Goal: Browse casually: Explore the website without a specific task or goal

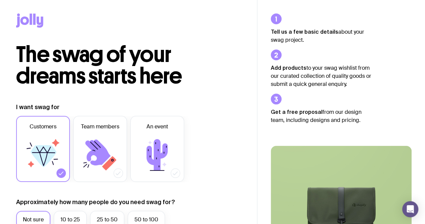
click at [31, 19] on icon at bounding box center [31, 18] width 2 height 11
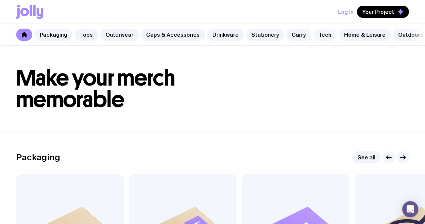
click at [320, 33] on link "Tech" at bounding box center [325, 35] width 24 height 12
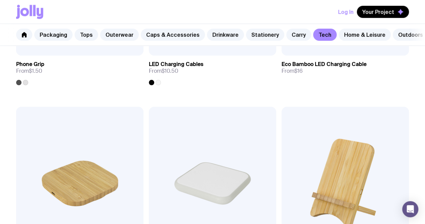
scroll to position [273, 0]
click at [149, 145] on img at bounding box center [212, 182] width 127 height 153
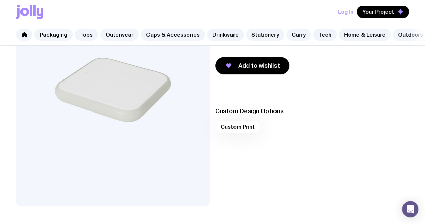
scroll to position [84, 0]
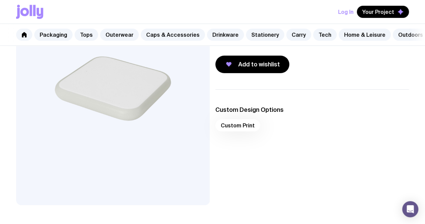
click at [250, 135] on div "Custom Print" at bounding box center [312, 127] width 194 height 16
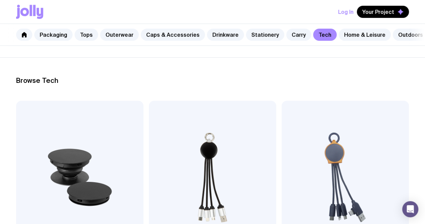
scroll to position [74, 0]
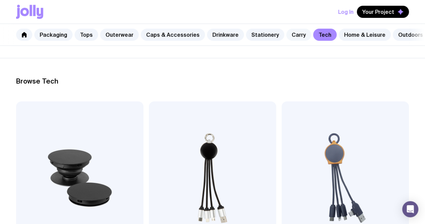
click at [294, 36] on link "Carry" at bounding box center [298, 35] width 25 height 12
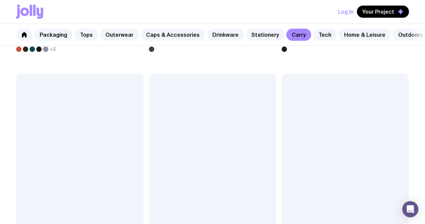
scroll to position [756, 0]
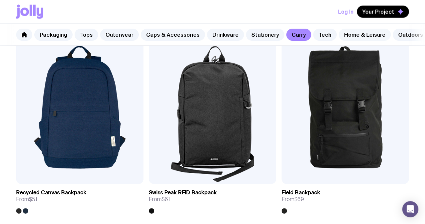
click at [350, 35] on link "Home & Leisure" at bounding box center [365, 35] width 52 height 12
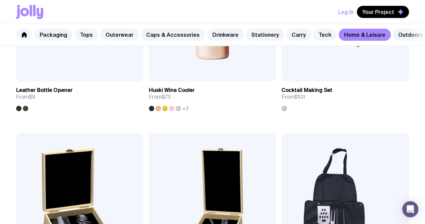
scroll to position [451, 0]
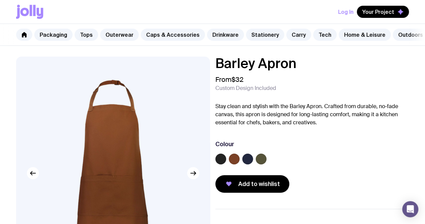
click at [253, 164] on label at bounding box center [247, 158] width 11 height 11
click at [0, 0] on input "radio" at bounding box center [0, 0] width 0 height 0
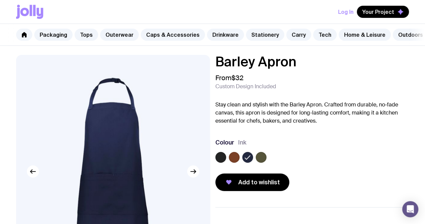
scroll to position [1, 0]
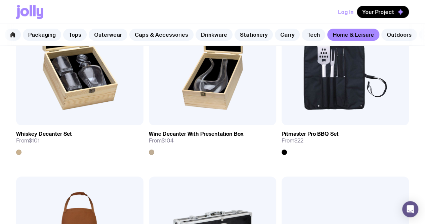
scroll to position [0, 38]
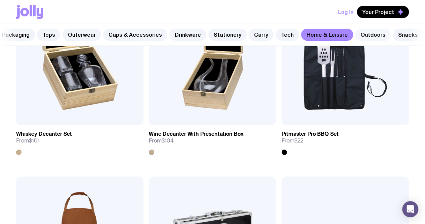
click at [355, 30] on link "Outdoors" at bounding box center [373, 35] width 36 height 12
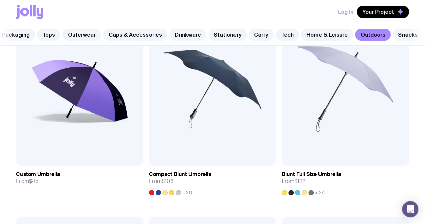
scroll to position [324, 0]
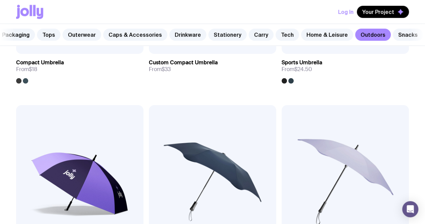
scroll to position [274, 0]
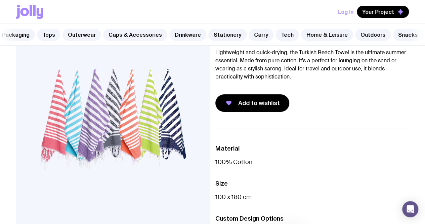
scroll to position [59, 0]
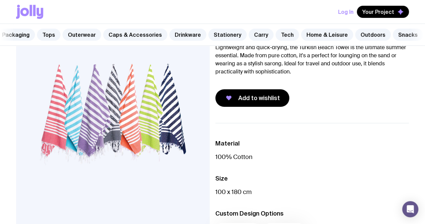
click at [232, 196] on p "100 x 180 cm" at bounding box center [312, 192] width 194 height 8
click at [246, 195] on p "100 x 180 cm" at bounding box center [312, 192] width 194 height 8
click at [256, 196] on p "100 x 180 cm" at bounding box center [312, 192] width 194 height 8
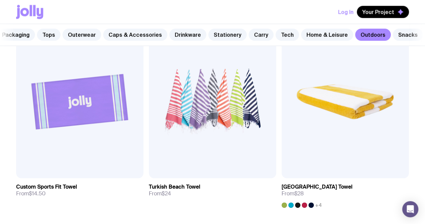
scroll to position [556, 0]
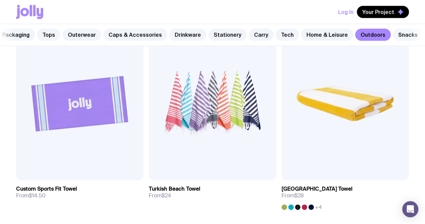
click at [405, 31] on link "Snacks" at bounding box center [408, 35] width 30 height 12
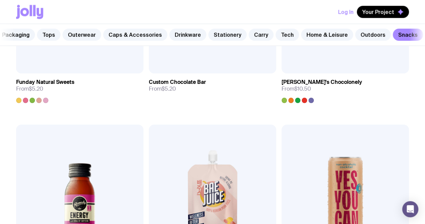
scroll to position [453, 0]
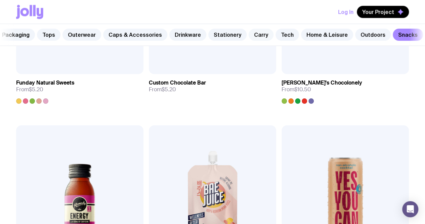
click at [249, 37] on link "Carry" at bounding box center [261, 35] width 25 height 12
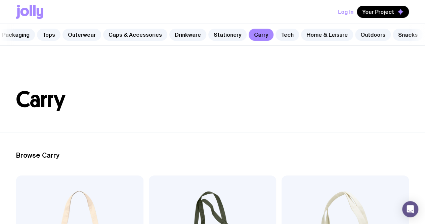
scroll to position [39, 0]
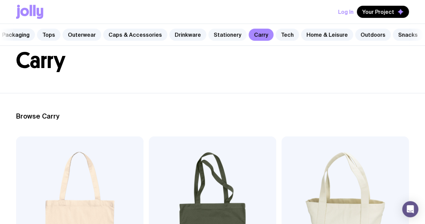
click at [218, 35] on link "Stationery" at bounding box center [227, 35] width 38 height 12
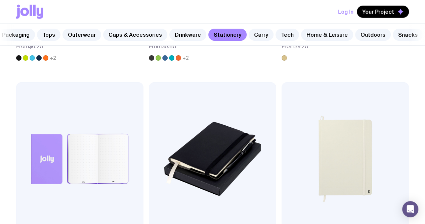
scroll to position [909, 0]
click at [185, 35] on link "Drinkware" at bounding box center [187, 35] width 37 height 12
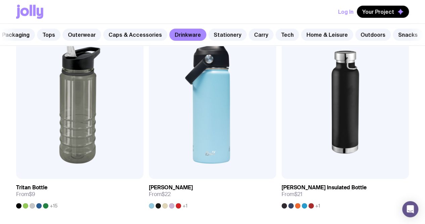
scroll to position [965, 0]
